Goal: Information Seeking & Learning: Learn about a topic

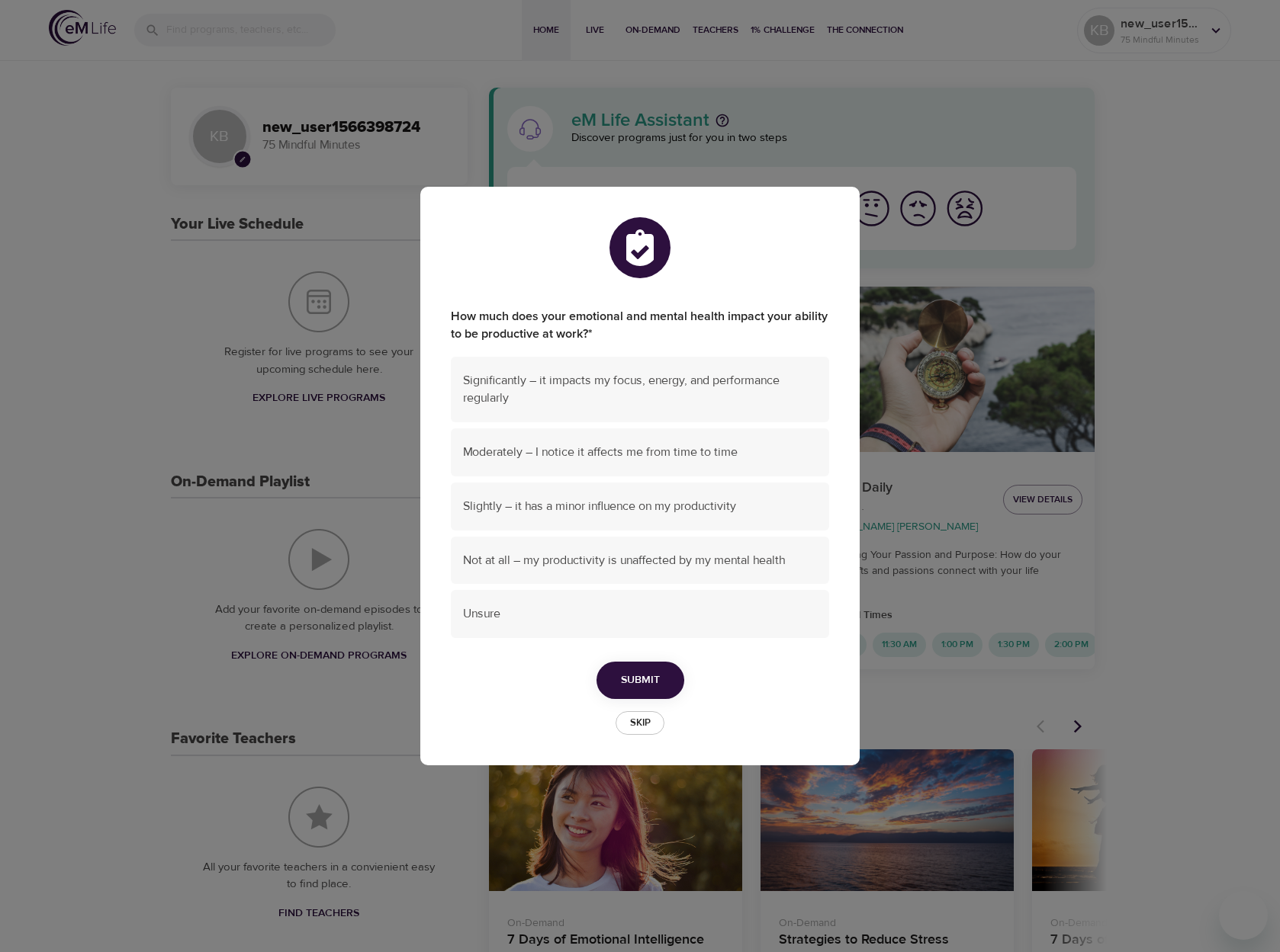
click at [650, 723] on span "Skip" at bounding box center [640, 723] width 34 height 18
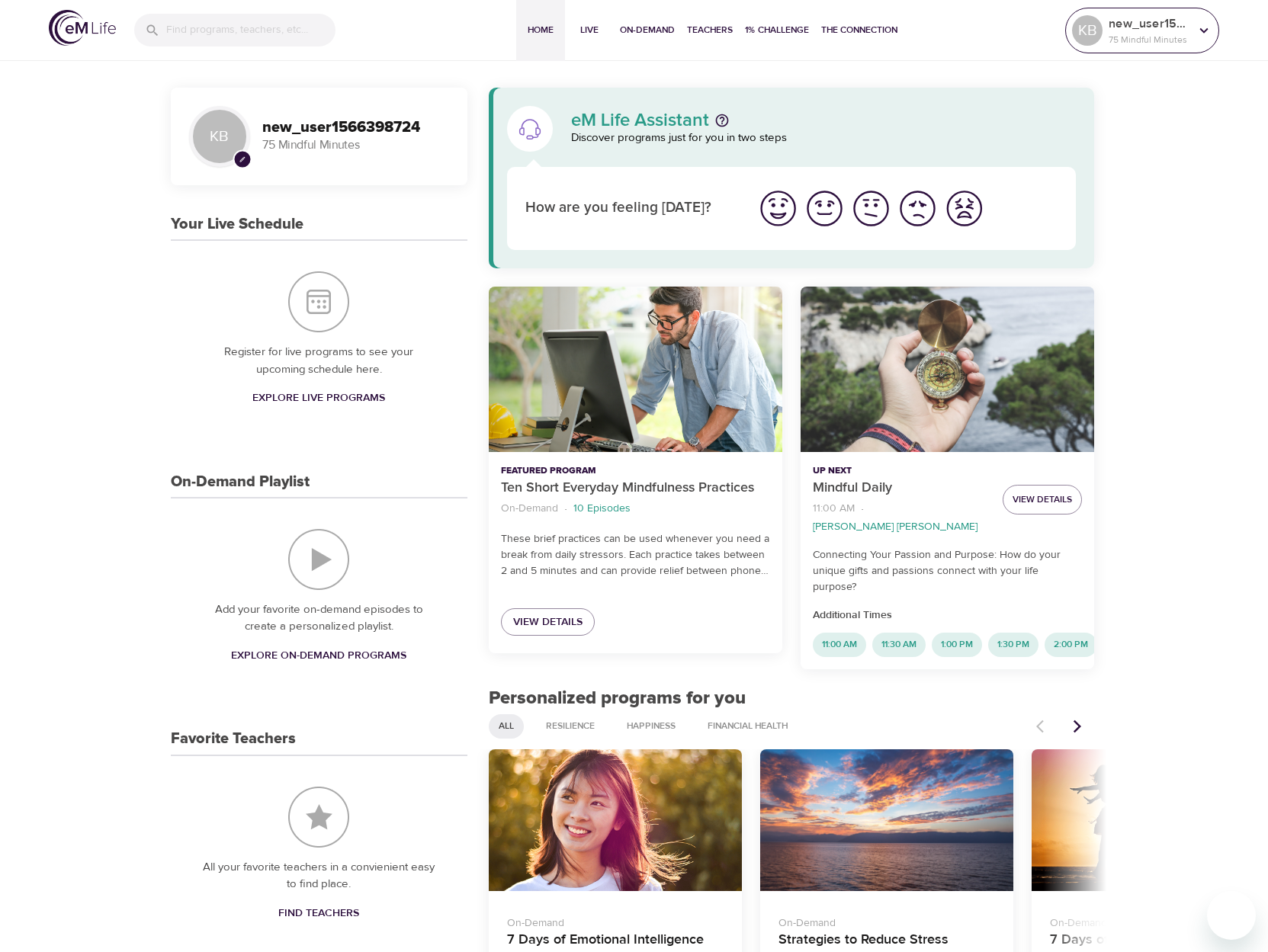
click at [1168, 31] on p "new_user1566398724" at bounding box center [1149, 23] width 81 height 19
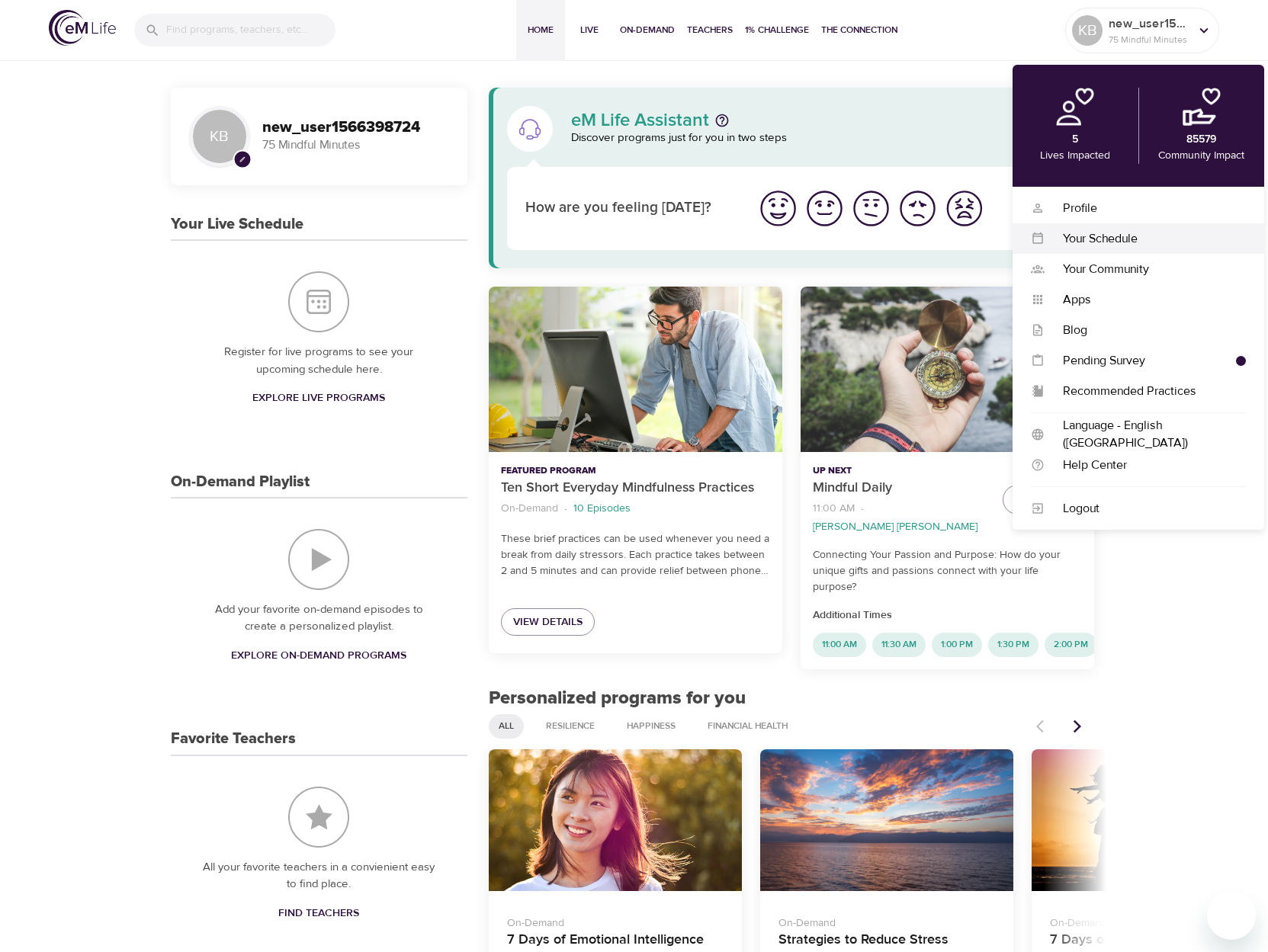
click at [1105, 244] on div "Your Schedule" at bounding box center [1145, 239] width 201 height 18
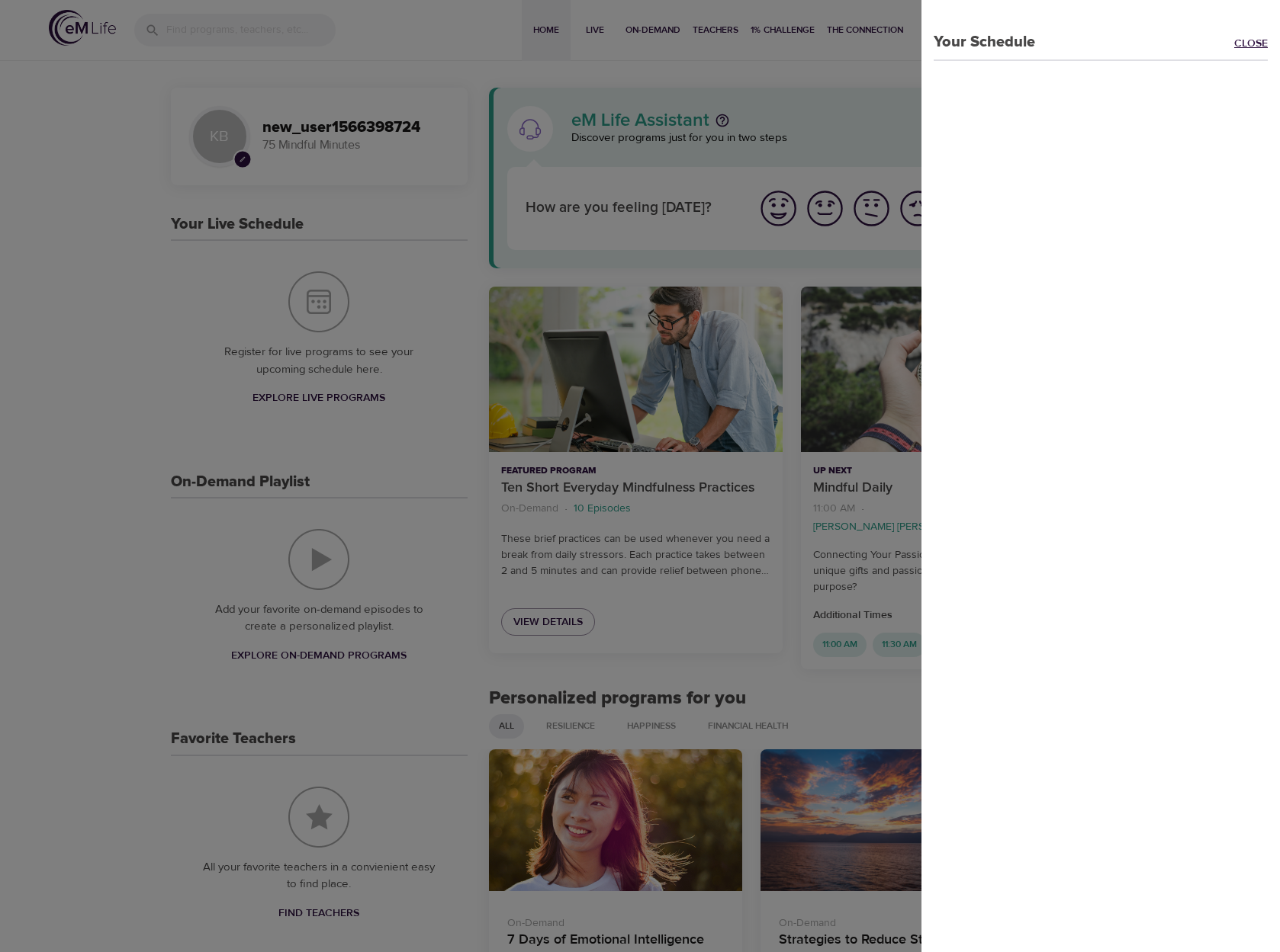
click at [1234, 36] on link "Close" at bounding box center [1257, 45] width 46 height 18
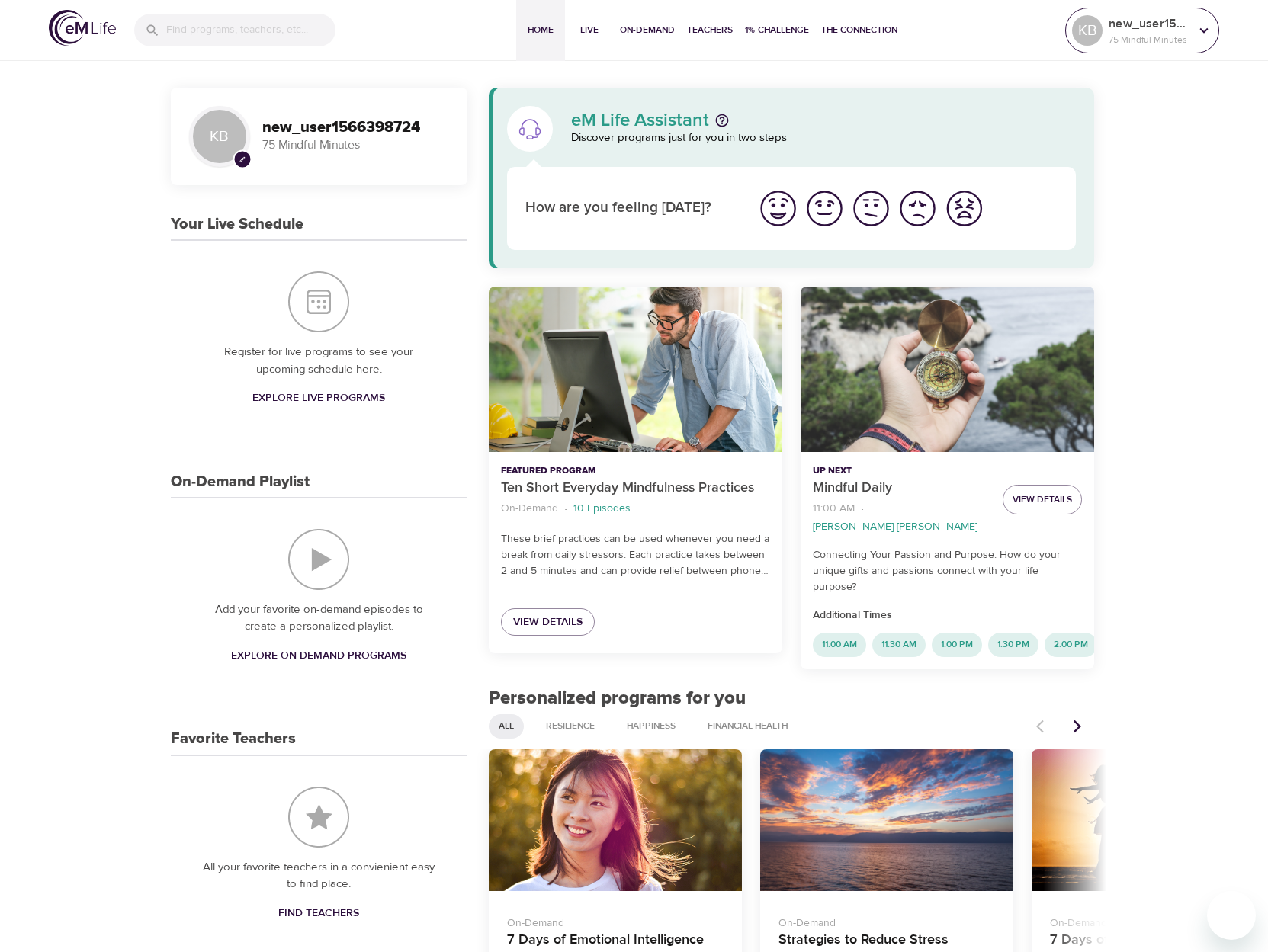
click at [1157, 33] on p "75 Mindful Minutes" at bounding box center [1149, 40] width 81 height 14
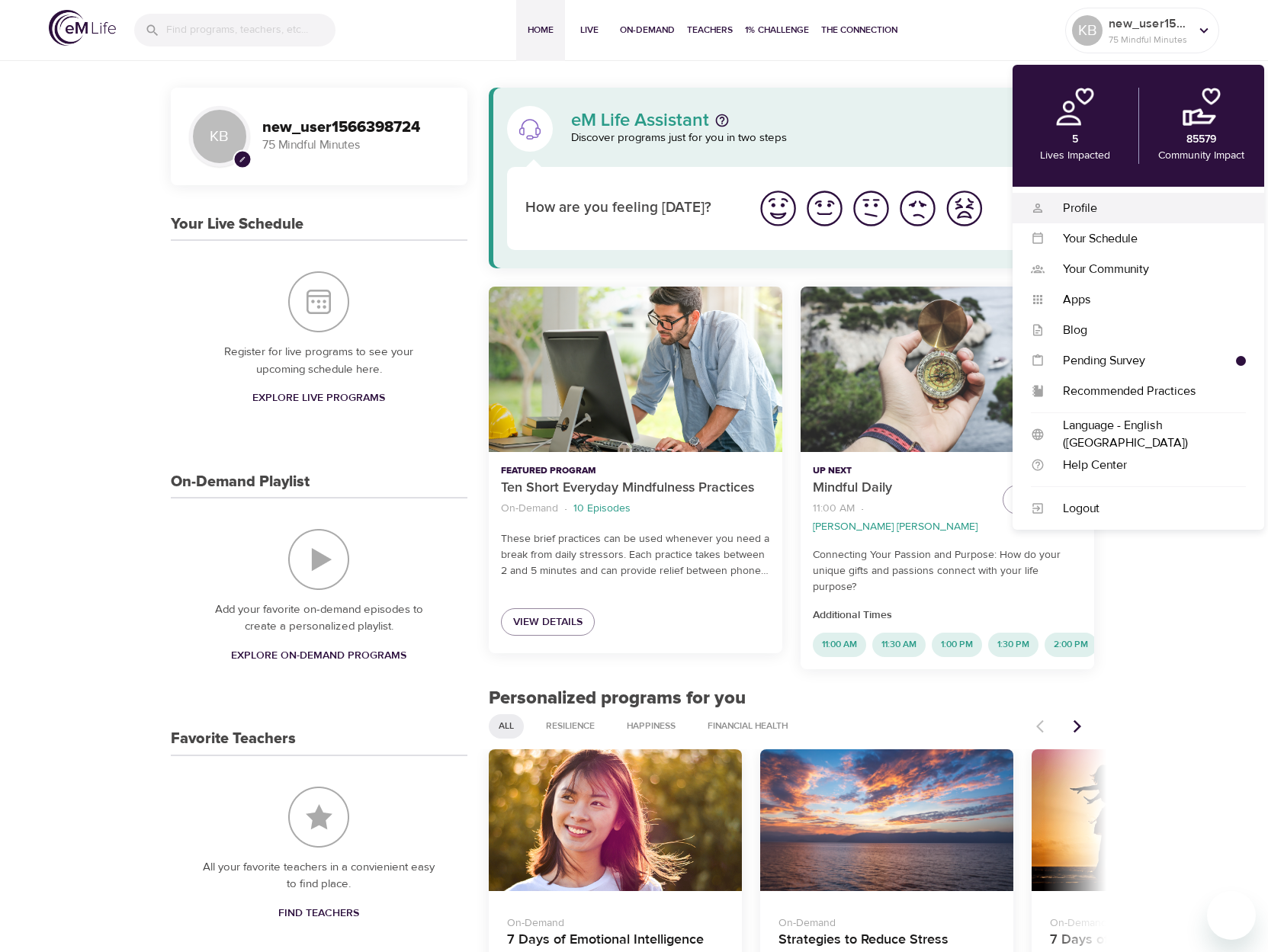
click at [1079, 207] on div "Profile" at bounding box center [1145, 208] width 201 height 18
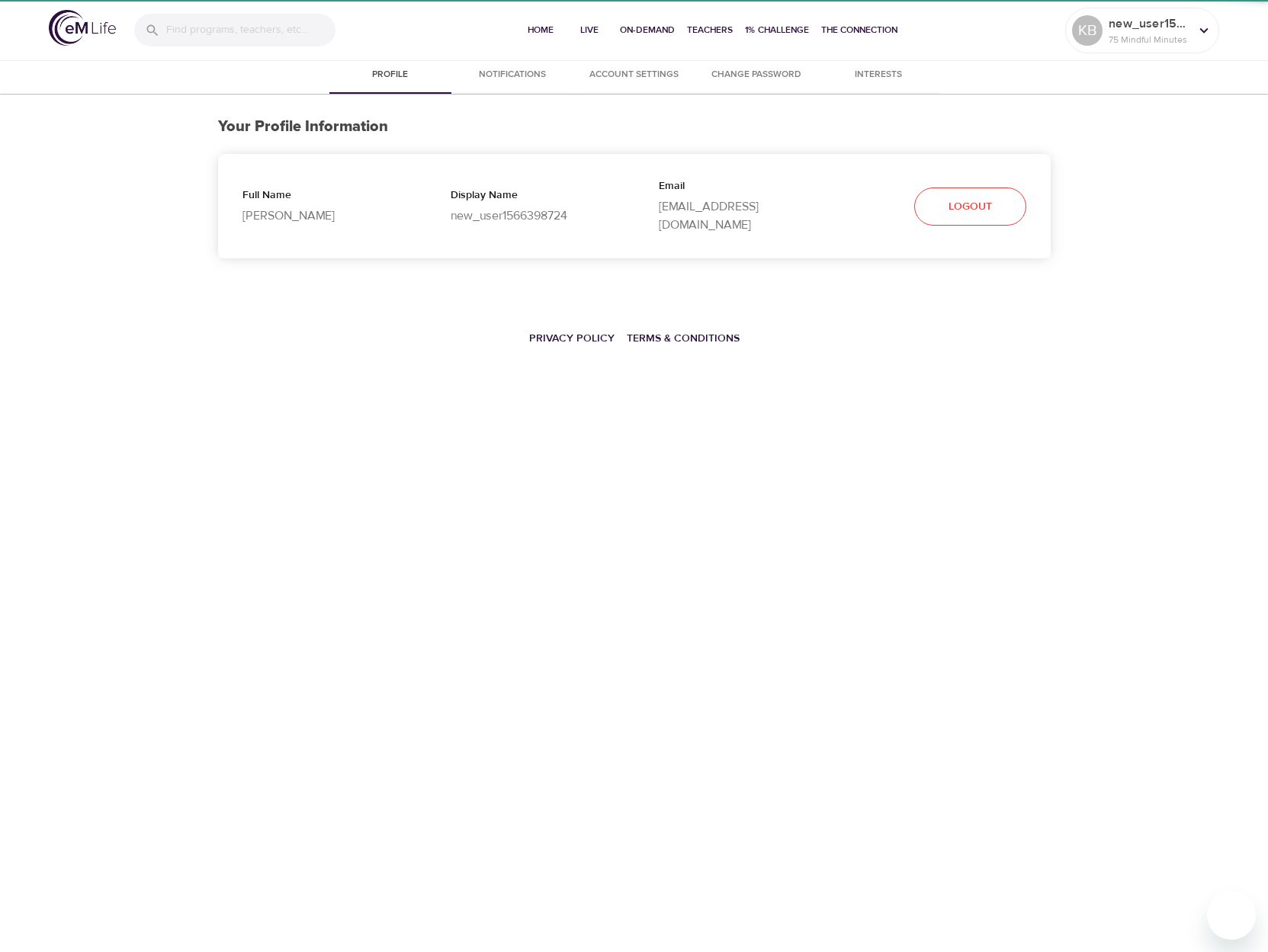
select select "10"
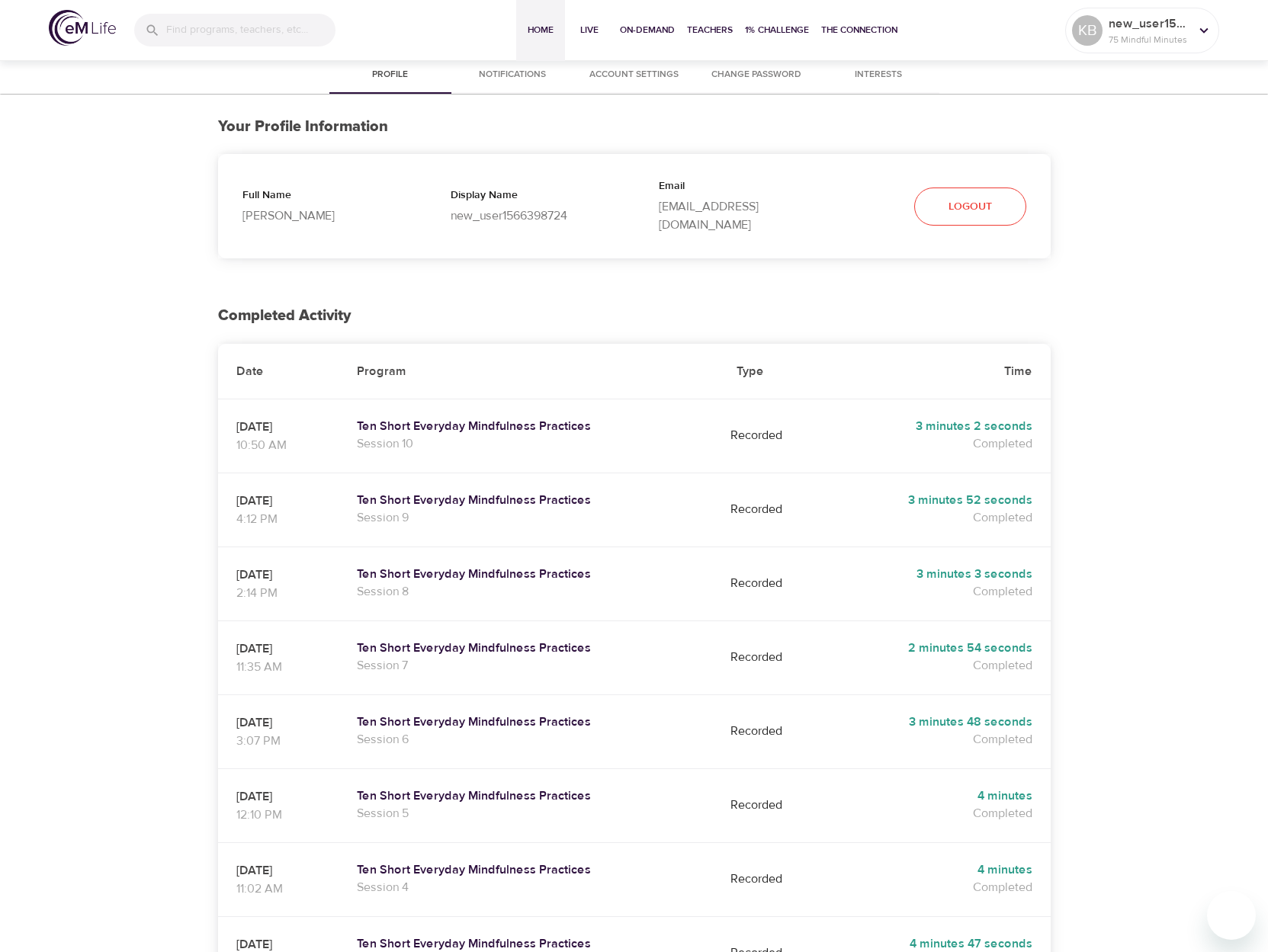
click at [529, 37] on span "Home" at bounding box center [540, 30] width 36 height 16
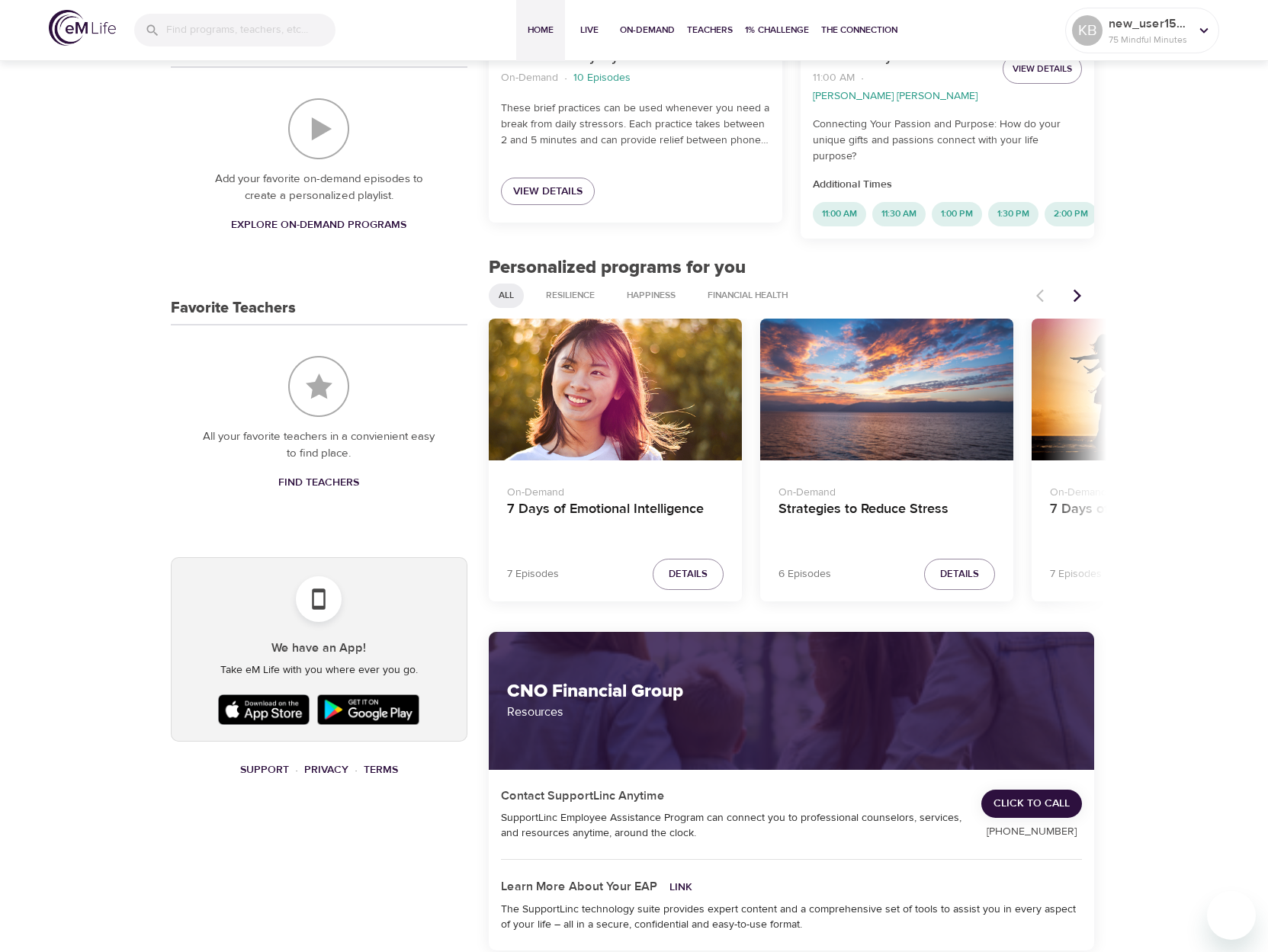
scroll to position [457, 0]
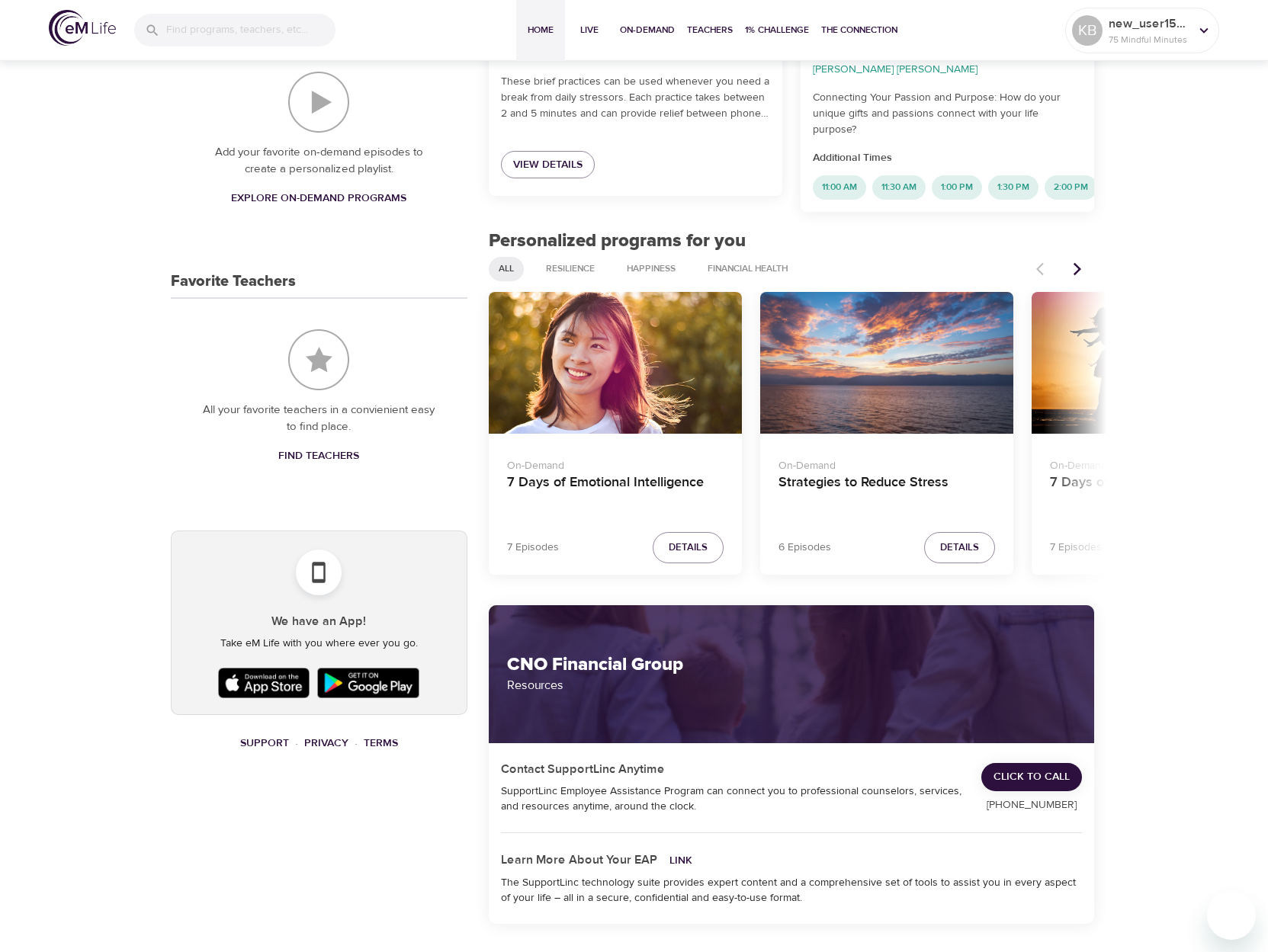
click at [890, 388] on div "Strategies to Reduce Stress" at bounding box center [887, 363] width 253 height 142
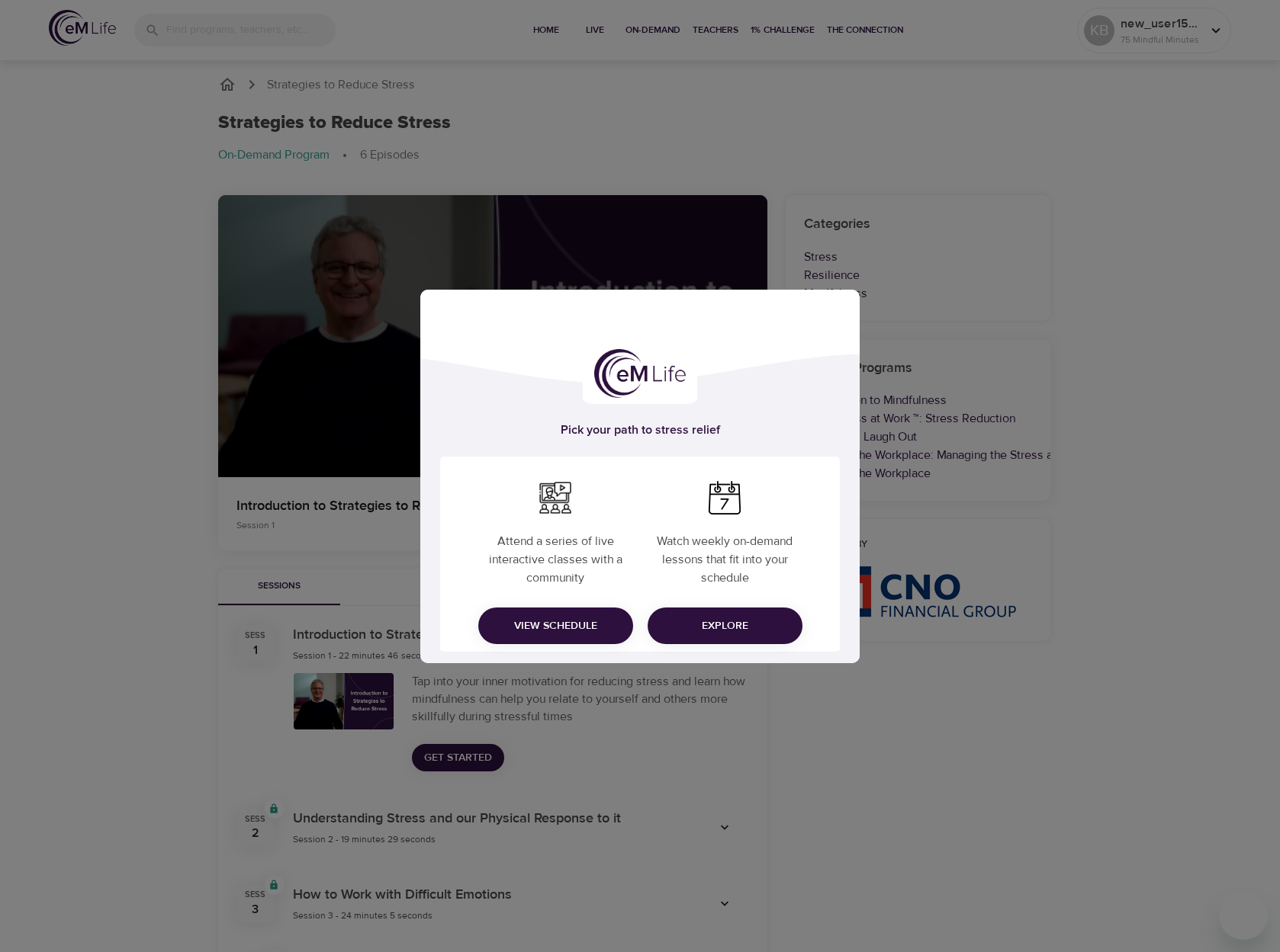
click at [693, 622] on span "Explore" at bounding box center [725, 626] width 131 height 19
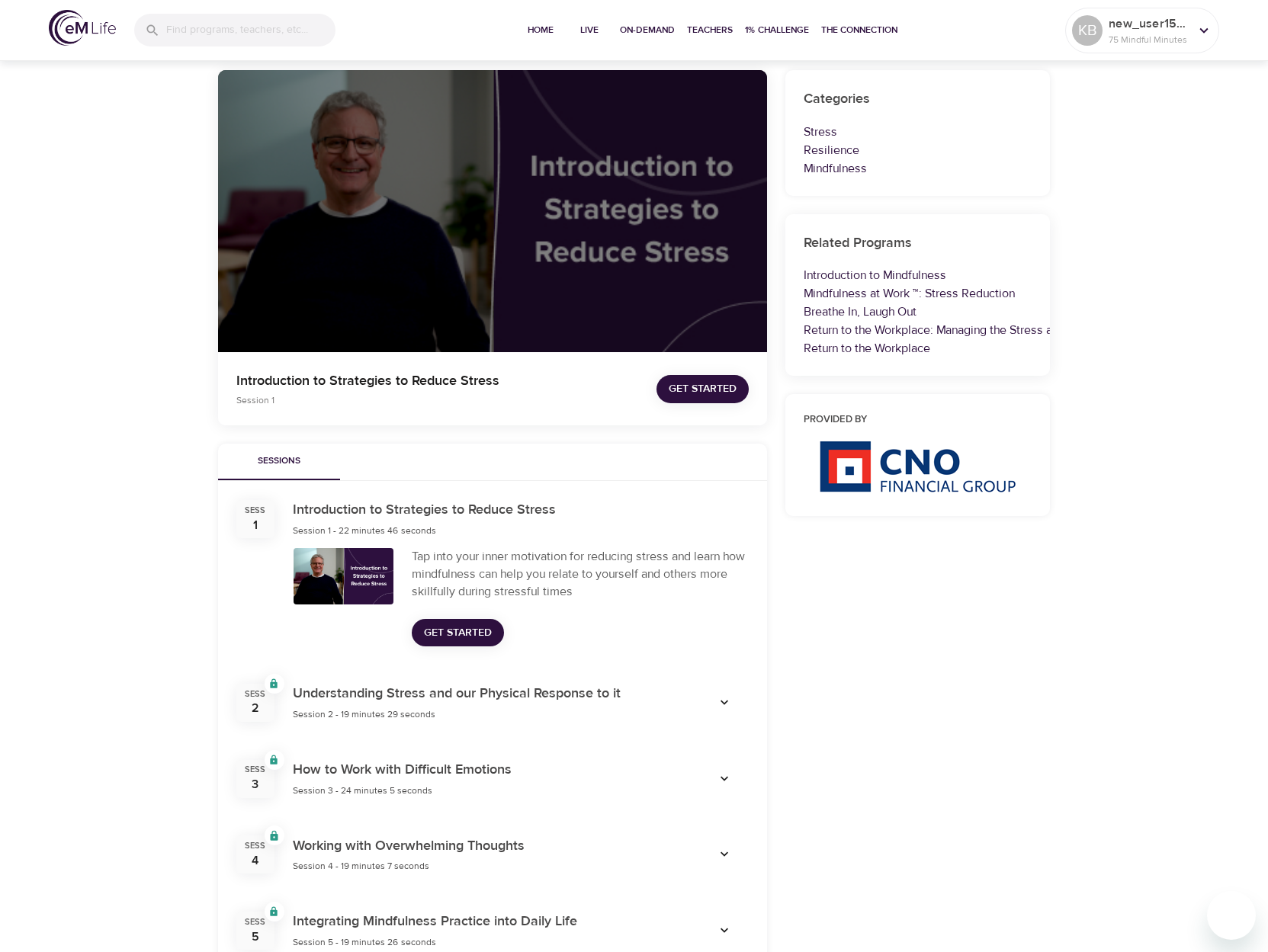
scroll to position [153, 0]
